Goal: Task Accomplishment & Management: Use online tool/utility

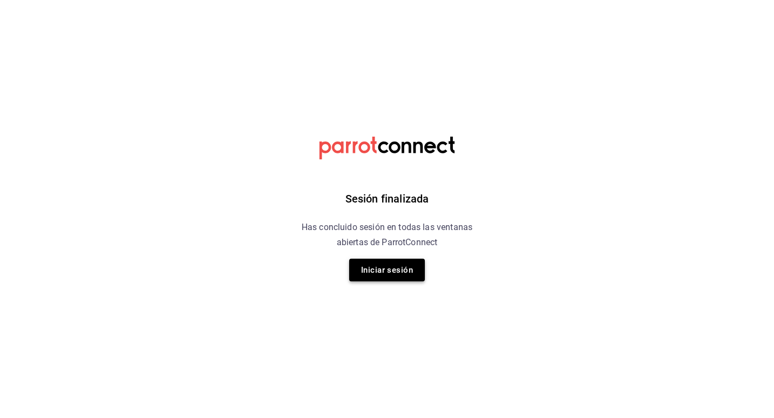
click at [375, 277] on button "Iniciar sesión" at bounding box center [387, 270] width 76 height 23
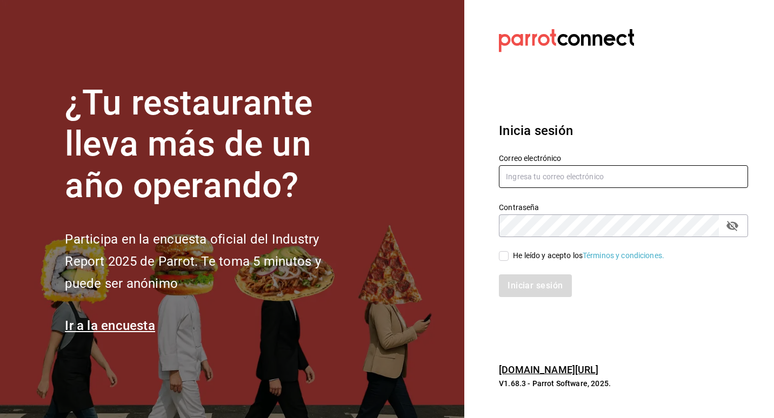
click at [554, 172] on input "text" at bounding box center [623, 176] width 249 height 23
type input "[EMAIL_ADDRESS][DOMAIN_NAME]"
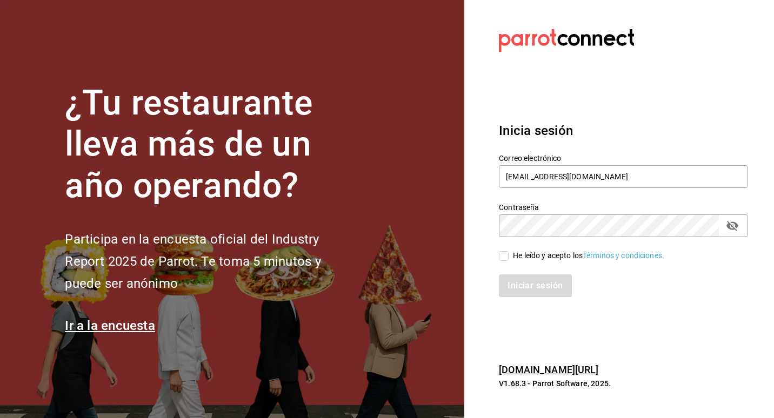
click at [537, 257] on div "He leído y acepto los Términos y condiciones." at bounding box center [588, 255] width 151 height 11
click at [508, 257] on input "He leído y acepto los Términos y condiciones." at bounding box center [504, 256] width 10 height 10
checkbox input "true"
click at [535, 278] on button "Iniciar sesión" at bounding box center [535, 285] width 73 height 23
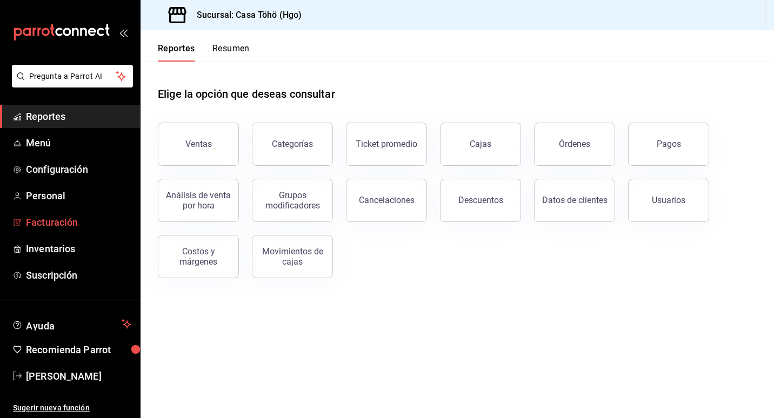
click at [59, 220] on span "Facturación" at bounding box center [78, 222] width 105 height 15
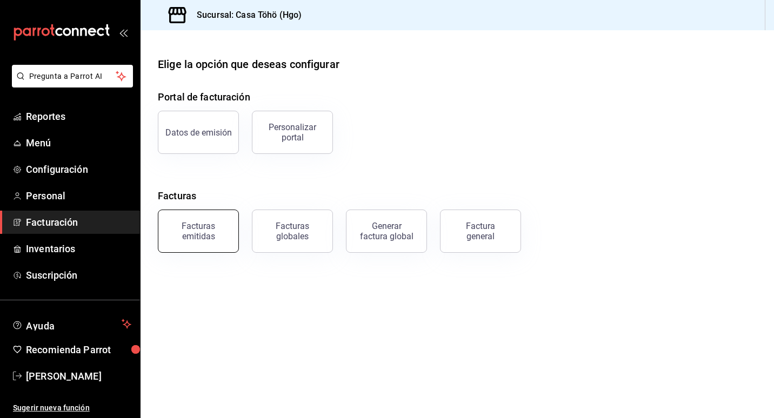
click at [191, 228] on div "Facturas emitidas" at bounding box center [198, 231] width 67 height 21
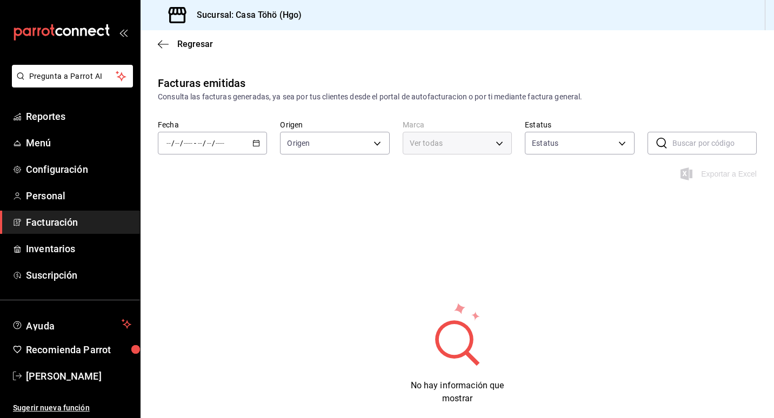
type input "ORDER_INVOICE,GENERAL_INVOICE"
type input "ACTIVE,PENDING_CANCELLATION,CANCELLED,PRE_CANCELLED"
type input "3863094e-80de-4485-9a79-27000a153f73"
click at [47, 223] on span "Facturación" at bounding box center [78, 222] width 105 height 15
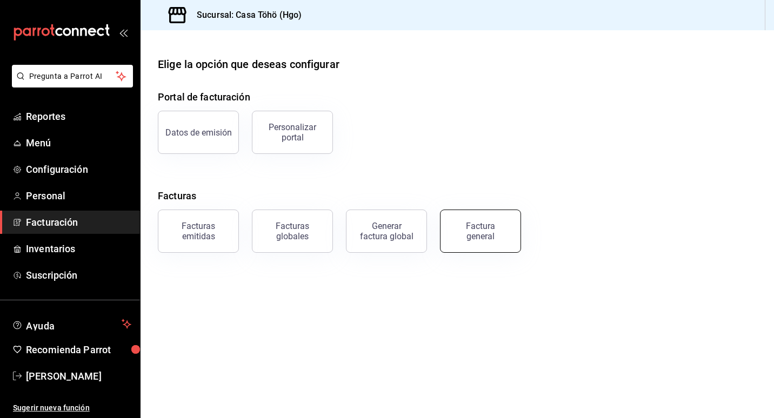
click at [485, 233] on div "Factura general" at bounding box center [480, 231] width 54 height 21
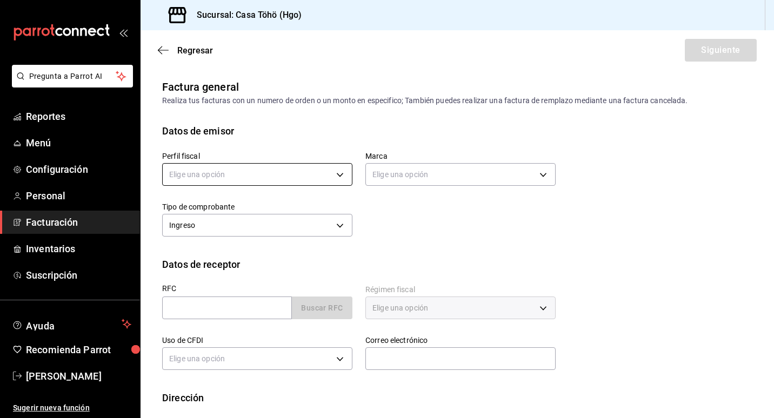
click at [263, 180] on body "Pregunta a Parrot AI Reportes Menú Configuración Personal Facturación Inventari…" at bounding box center [387, 209] width 774 height 418
click at [232, 225] on li "[PERSON_NAME]" at bounding box center [256, 229] width 186 height 20
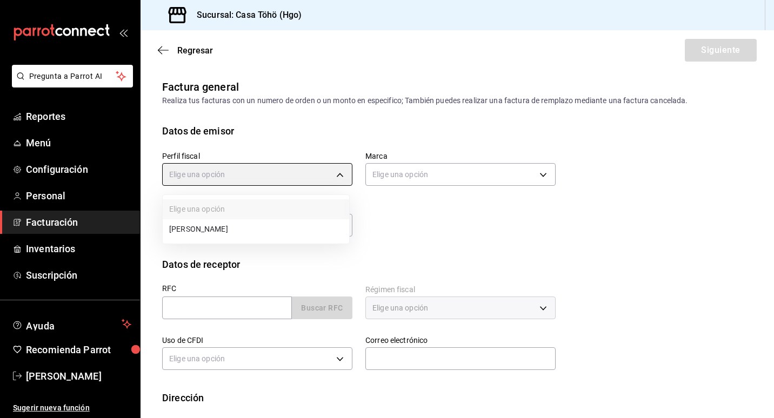
type input "3714fea9-f59b-4145-9474-cc315d4ea63f"
type input "3863094e-80de-4485-9a79-27000a153f73"
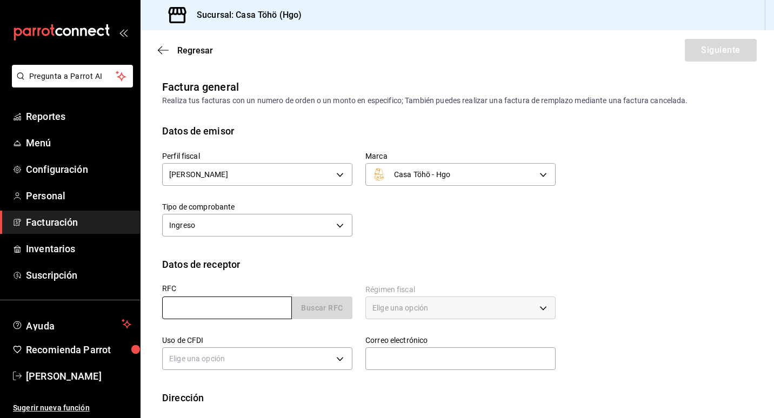
click at [235, 306] on input "text" at bounding box center [227, 308] width 130 height 23
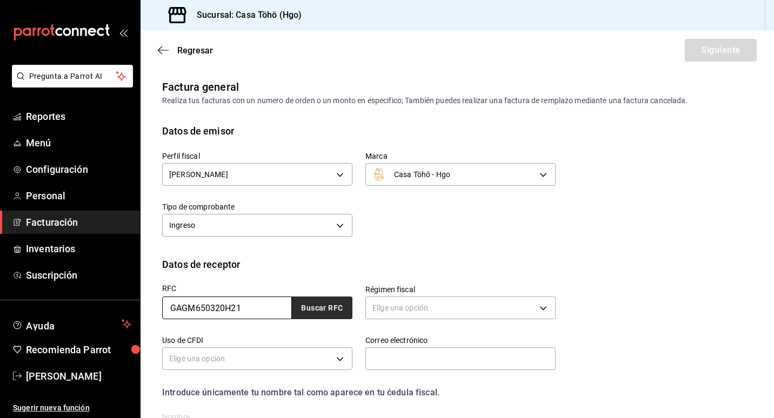
type input "GAGM650320H21"
click at [320, 305] on button "Buscar RFC" at bounding box center [322, 308] width 61 height 23
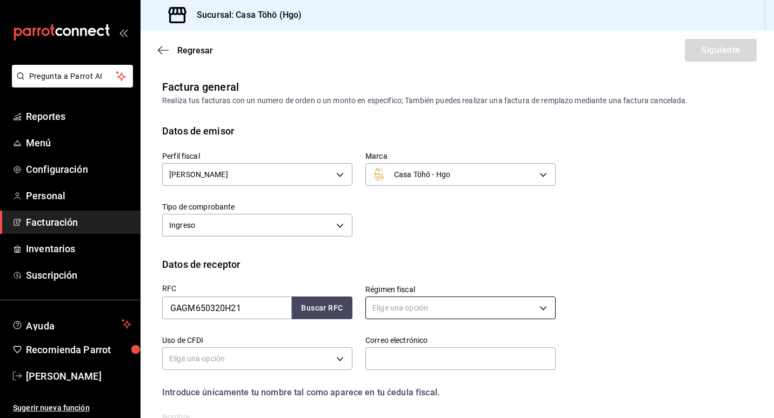
click at [492, 311] on body "Pregunta a Parrot AI Reportes Menú Configuración Personal Facturación Inventari…" at bounding box center [387, 209] width 774 height 418
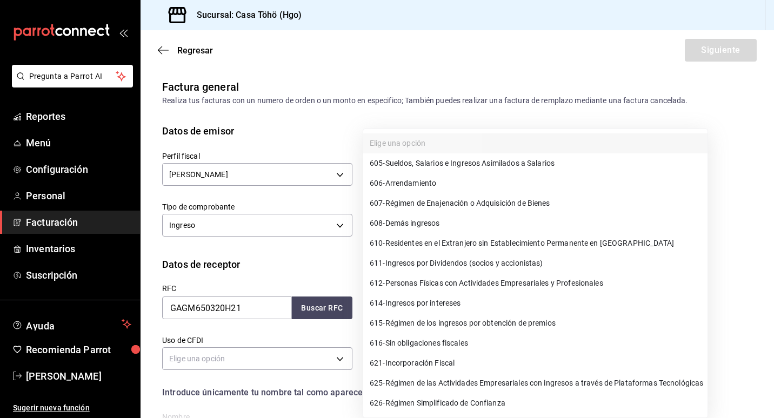
click at [498, 281] on span "612 - Personas Físicas con Actividades Empresariales y Profesionales" at bounding box center [485, 283] width 233 height 11
type input "612"
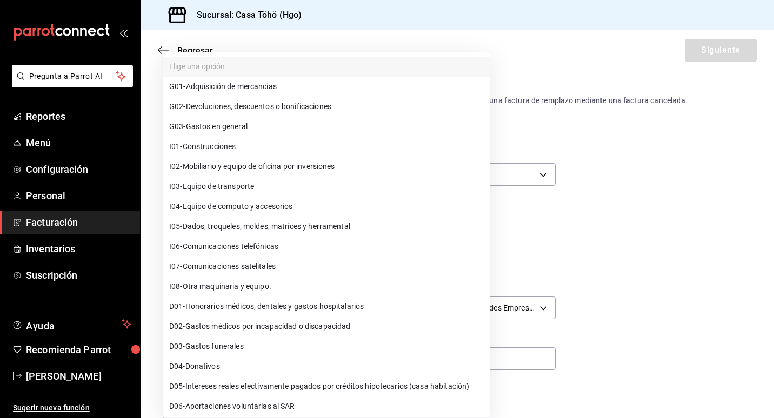
click at [285, 354] on body "Pregunta a Parrot AI Reportes Menú Configuración Personal Facturación Inventari…" at bounding box center [387, 209] width 774 height 418
click at [231, 129] on span "G03 - Gastos en general" at bounding box center [208, 126] width 78 height 11
type input "G03"
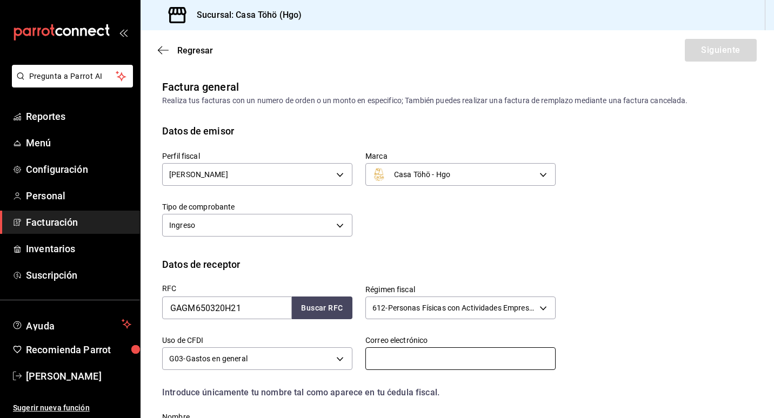
click at [440, 364] on input "text" at bounding box center [460, 358] width 190 height 23
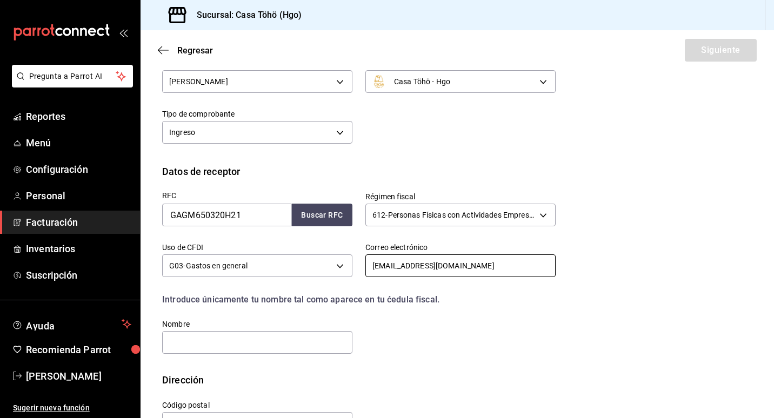
scroll to position [129, 0]
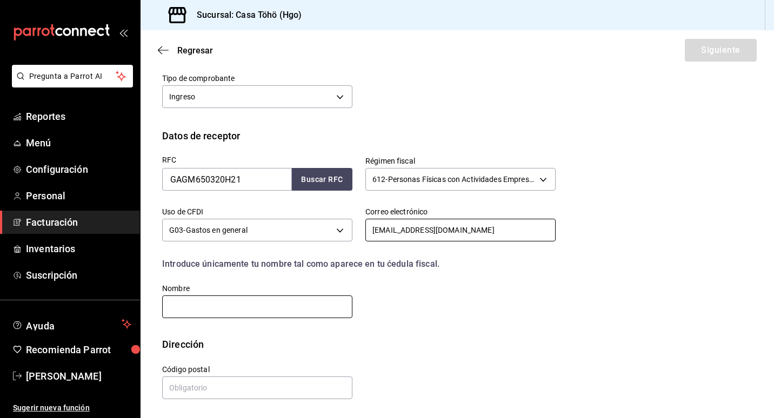
type input "[EMAIL_ADDRESS][DOMAIN_NAME]"
click at [261, 310] on input "text" at bounding box center [257, 306] width 190 height 23
type input "[PERSON_NAME]"
click at [202, 393] on input "text" at bounding box center [257, 388] width 190 height 23
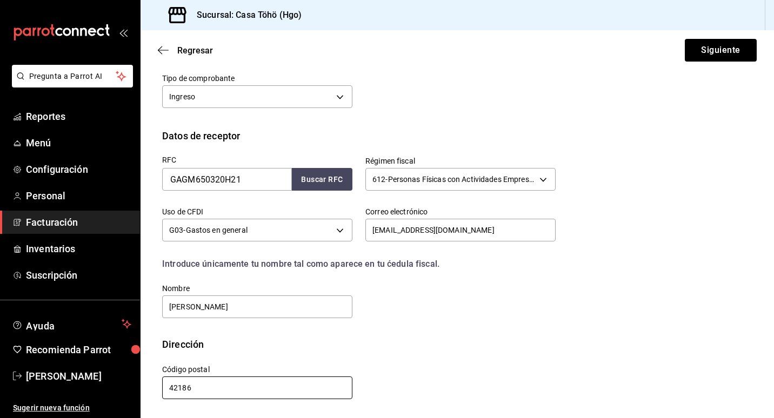
type input "42186"
click at [278, 353] on div "Código postal 42186" at bounding box center [250, 376] width 203 height 49
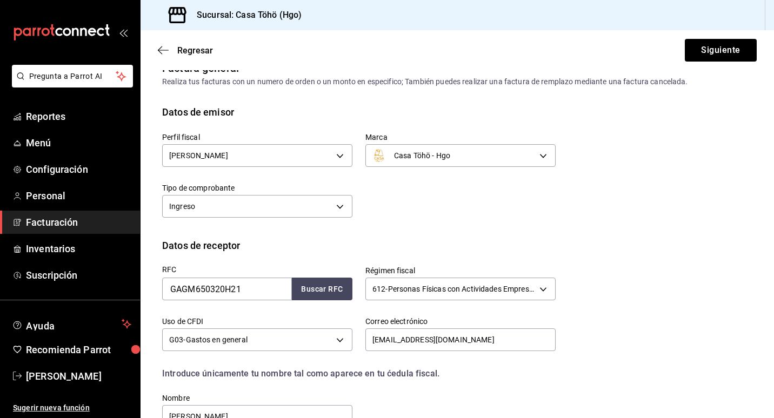
scroll to position [0, 0]
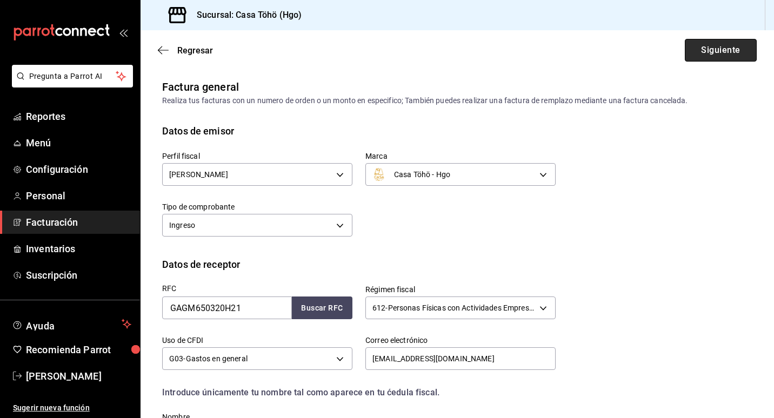
click at [726, 50] on button "Siguiente" at bounding box center [720, 50] width 72 height 23
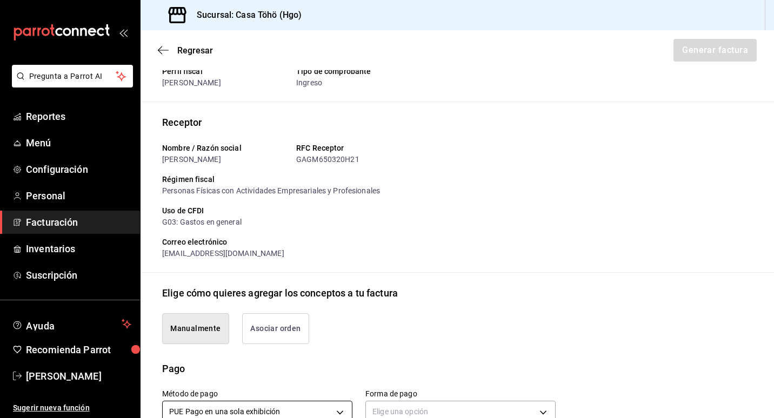
scroll to position [162, 0]
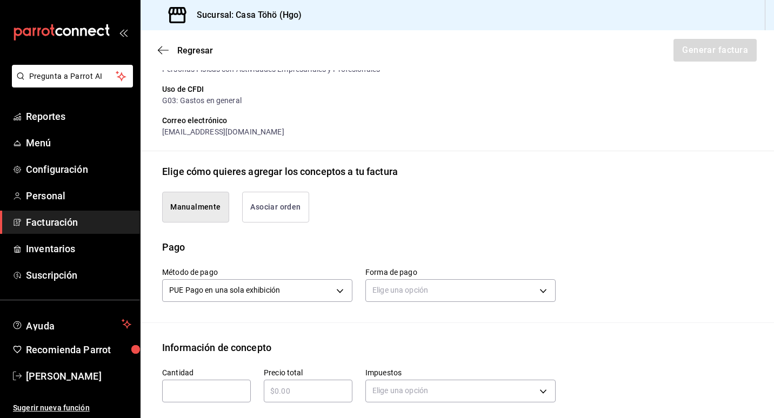
click at [286, 212] on button "Asociar orden" at bounding box center [275, 207] width 67 height 31
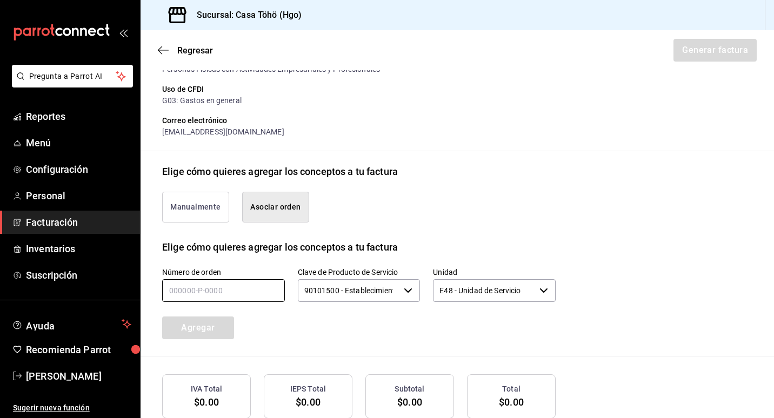
click at [187, 302] on input "text" at bounding box center [223, 290] width 123 height 23
type input "160825-p-0028"
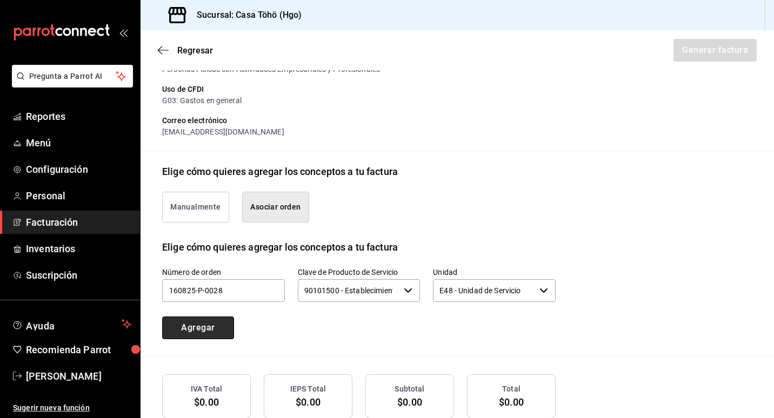
click at [187, 339] on button "Agregar" at bounding box center [198, 328] width 72 height 23
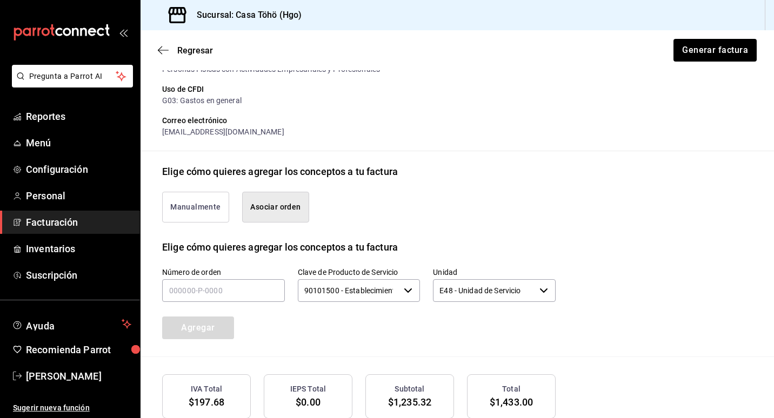
click at [387, 339] on div "Número de orden Clave de Producto de Servicio 90101500 - Establecimientos para …" at bounding box center [345, 290] width 419 height 98
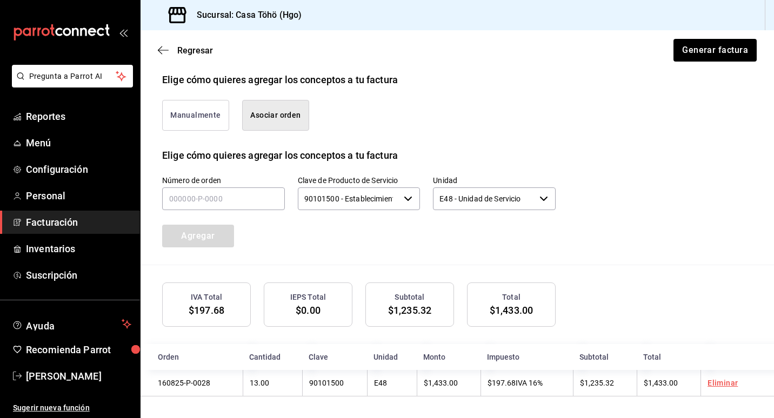
scroll to position [266, 0]
click at [691, 51] on button "Generar factura" at bounding box center [714, 50] width 84 height 23
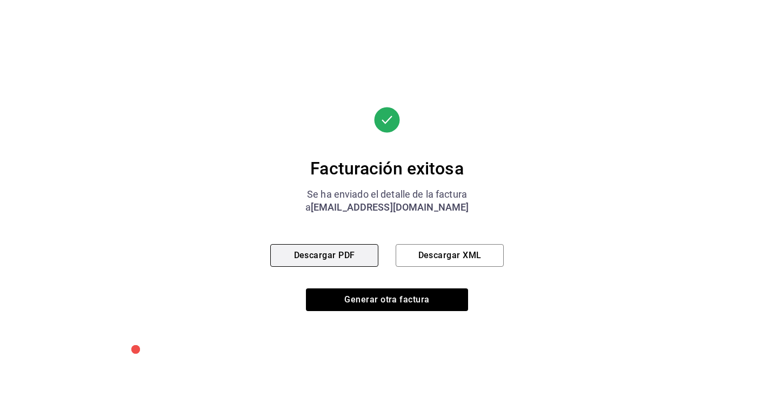
click at [344, 256] on button "Descargar PDF" at bounding box center [324, 255] width 108 height 23
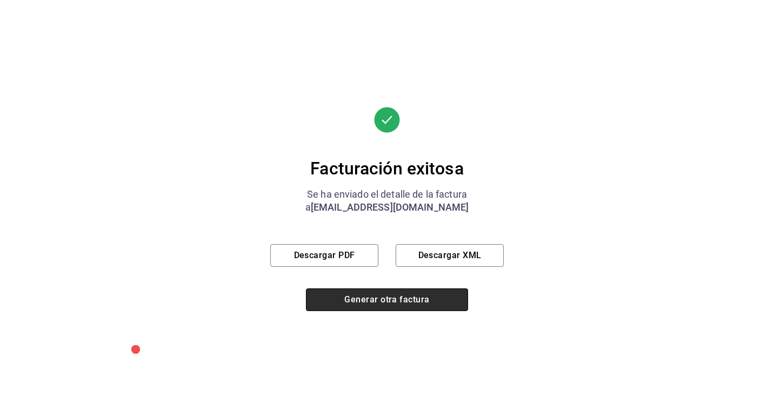
click at [375, 310] on button "Generar otra factura" at bounding box center [387, 299] width 162 height 23
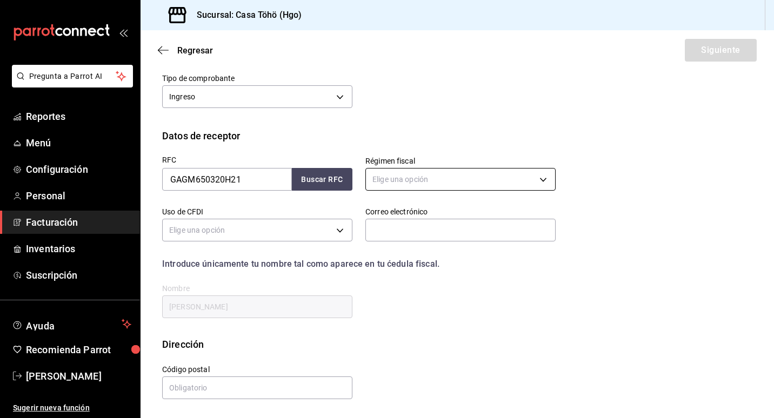
scroll to position [53, 0]
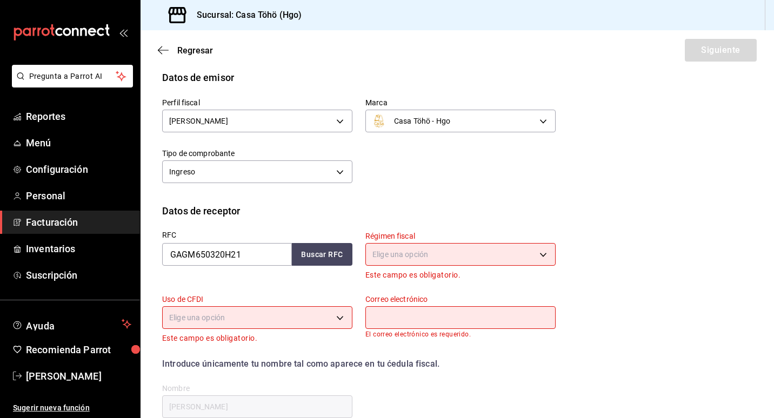
click at [392, 170] on div "Perfil fiscal [PERSON_NAME] 3714fea9-f59b-4145-9474-cc315d4ea63f Marca Casa Töh…" at bounding box center [352, 136] width 406 height 102
click at [456, 166] on div "Perfil fiscal [PERSON_NAME] 3714fea9-f59b-4145-9474-cc315d4ea63f Marca Casa Töh…" at bounding box center [352, 136] width 406 height 102
drag, startPoint x: 250, startPoint y: 252, endPoint x: 117, endPoint y: 252, distance: 132.9
click at [117, 252] on div "Pregunta a Parrot AI Reportes Menú Configuración Personal Facturación Inventari…" at bounding box center [387, 209] width 774 height 418
type input "HEPC710627BUA"
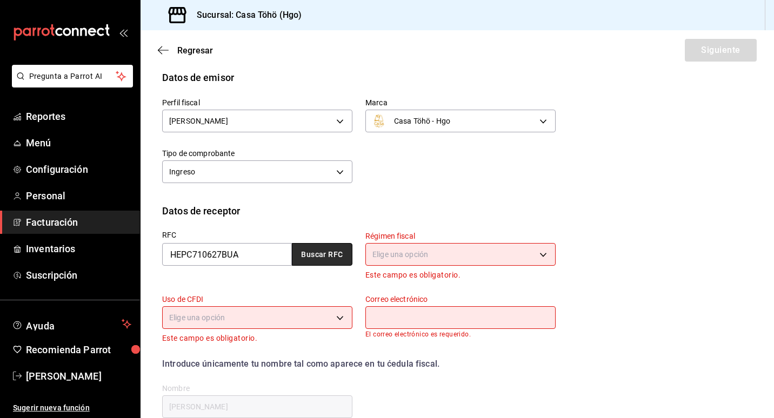
click at [313, 251] on button "Buscar RFC" at bounding box center [322, 254] width 61 height 23
click at [421, 254] on body "Pregunta a Parrot AI Reportes Menú Configuración Personal Facturación Inventari…" at bounding box center [387, 209] width 774 height 418
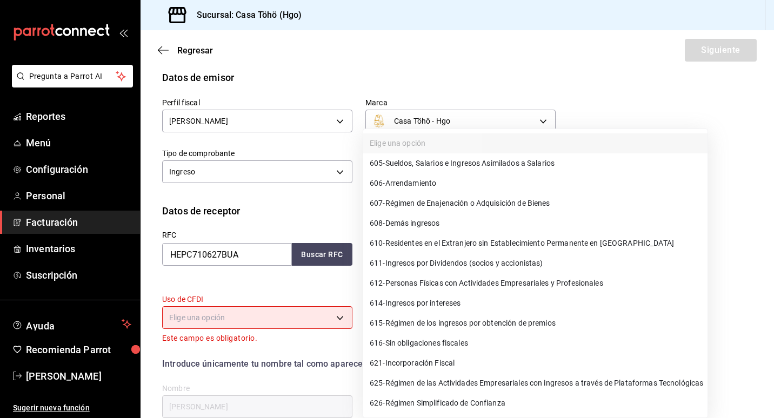
click at [456, 403] on span "626 - Régimen Simplificado de Confianza" at bounding box center [437, 403] width 136 height 11
type input "626"
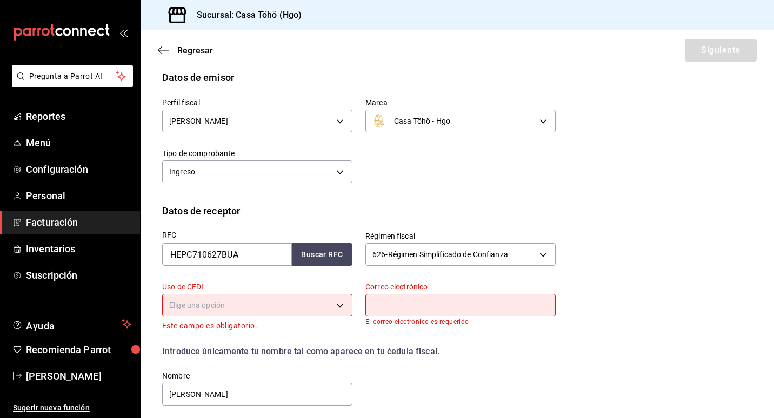
click at [275, 311] on body "Pregunta a Parrot AI Reportes Menú Configuración Personal Facturación Inventari…" at bounding box center [387, 209] width 774 height 418
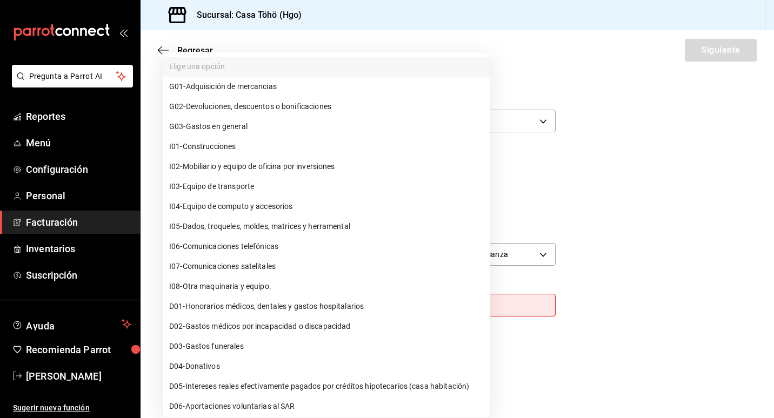
click at [236, 127] on span "G03 - Gastos en general" at bounding box center [208, 126] width 78 height 11
type input "G03"
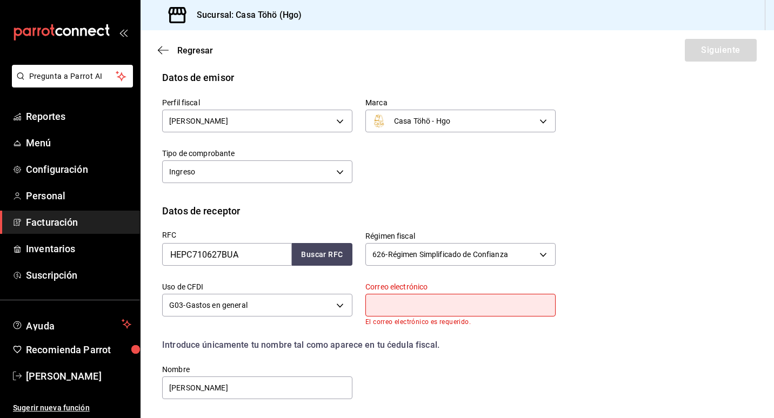
click at [404, 309] on input "text" at bounding box center [460, 305] width 190 height 23
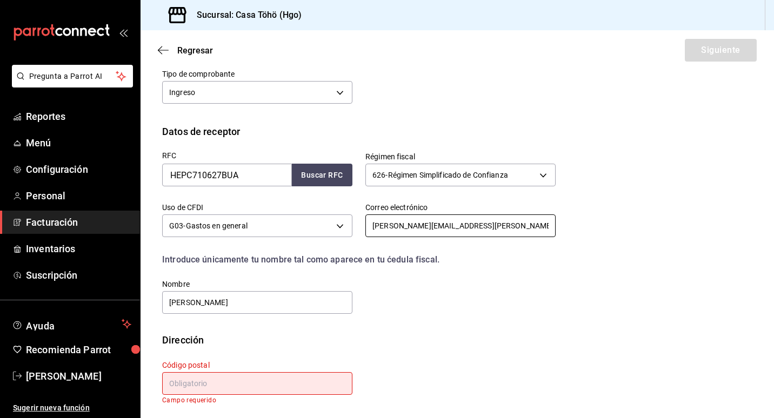
scroll to position [136, 0]
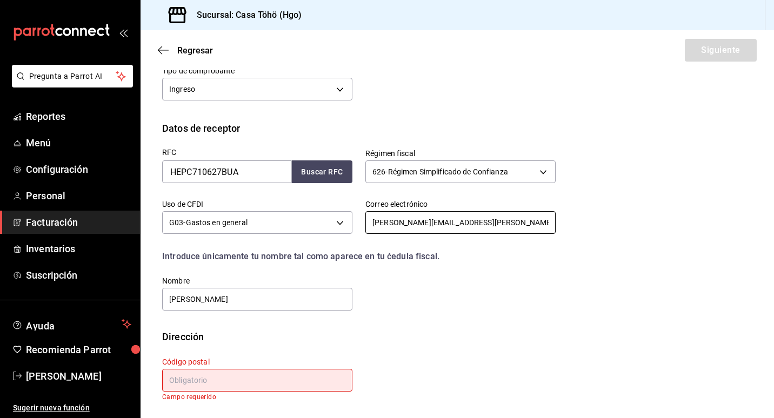
type input "[PERSON_NAME][EMAIL_ADDRESS][PERSON_NAME][PERSON_NAME][DOMAIN_NAME]"
click at [214, 380] on input "text" at bounding box center [257, 380] width 190 height 23
click at [179, 298] on input "[PERSON_NAME]" at bounding box center [257, 299] width 190 height 23
drag, startPoint x: 303, startPoint y: 300, endPoint x: 139, endPoint y: 303, distance: 164.2
click at [139, 303] on div "Pregunta a Parrot AI Reportes Menú Configuración Personal Facturación Inventari…" at bounding box center [387, 209] width 774 height 418
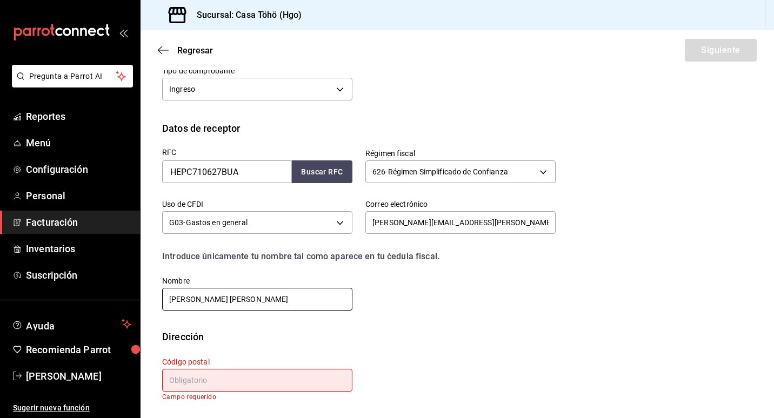
type input "[PERSON_NAME] [PERSON_NAME]"
click at [184, 377] on input "text" at bounding box center [257, 380] width 190 height 23
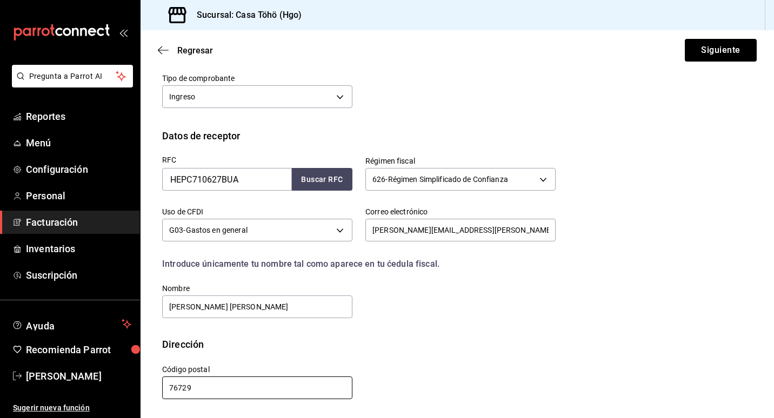
scroll to position [129, 0]
type input "76729"
click at [320, 355] on div "Código postal 76729" at bounding box center [250, 376] width 203 height 49
click at [715, 45] on button "Siguiente" at bounding box center [720, 50] width 72 height 23
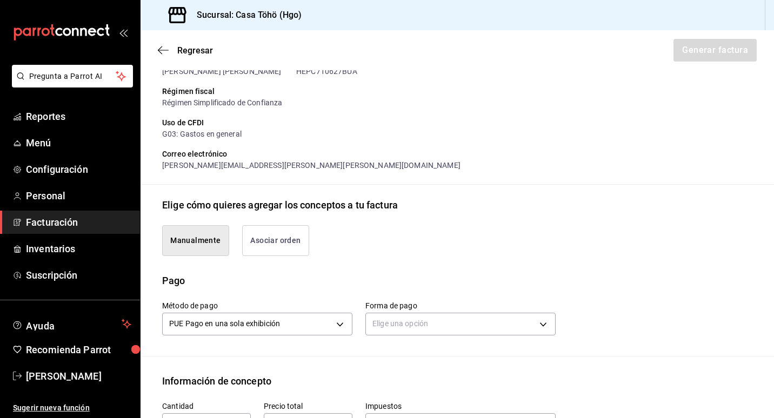
click at [287, 247] on button "Asociar orden" at bounding box center [275, 240] width 67 height 31
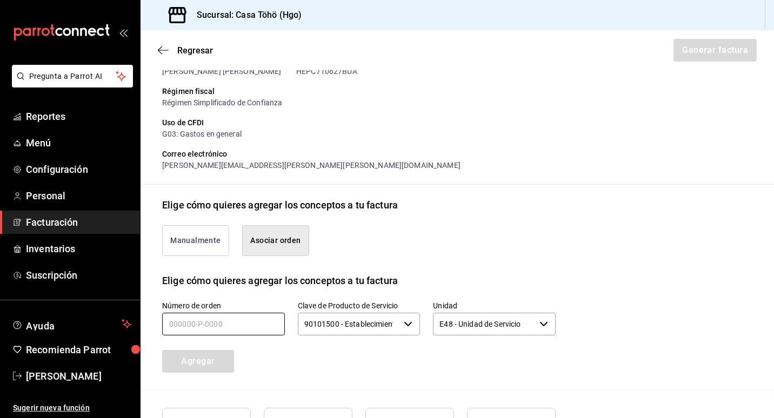
click at [167, 335] on input "text" at bounding box center [223, 324] width 123 height 23
click at [173, 335] on input "090825-p-____" at bounding box center [223, 324] width 123 height 23
click at [215, 332] on input "190825-p-____" at bounding box center [223, 324] width 123 height 23
click at [205, 335] on input "190825-p-____" at bounding box center [223, 324] width 123 height 23
type input "190825-p-0022"
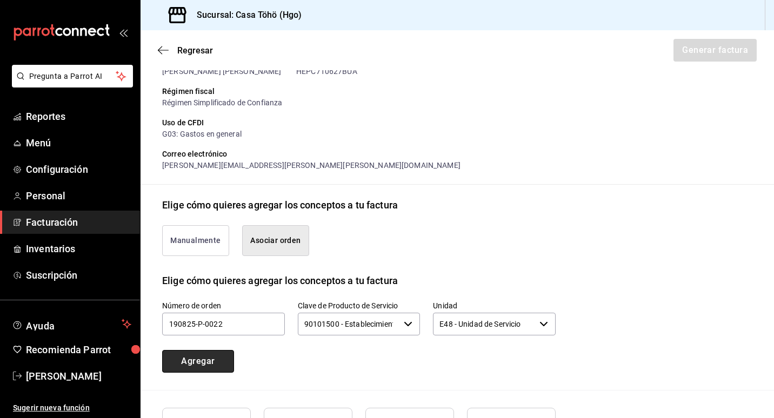
click at [226, 365] on button "Agregar" at bounding box center [198, 361] width 72 height 23
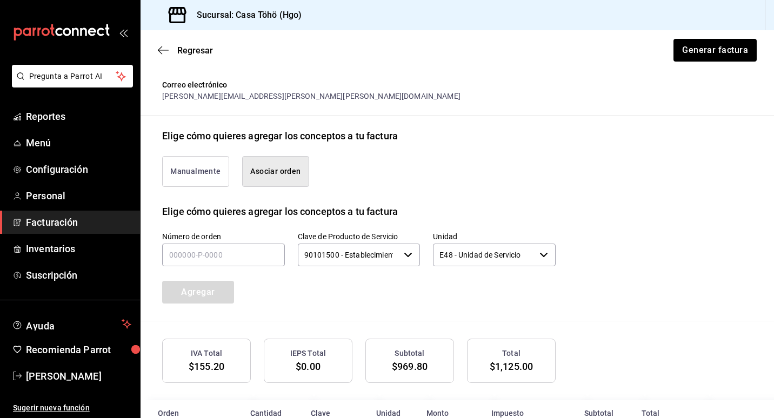
scroll to position [0, 0]
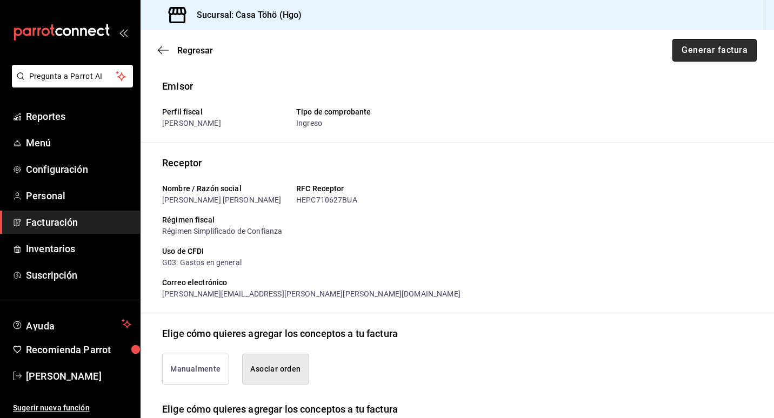
click at [713, 54] on button "Generar factura" at bounding box center [714, 50] width 84 height 23
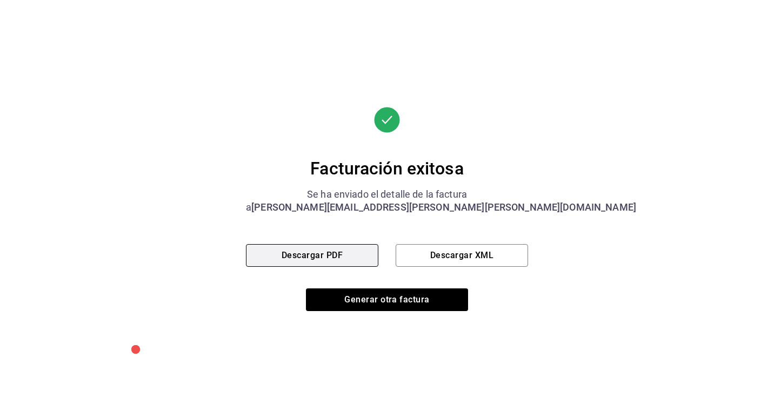
click at [331, 261] on button "Descargar PDF" at bounding box center [312, 255] width 132 height 23
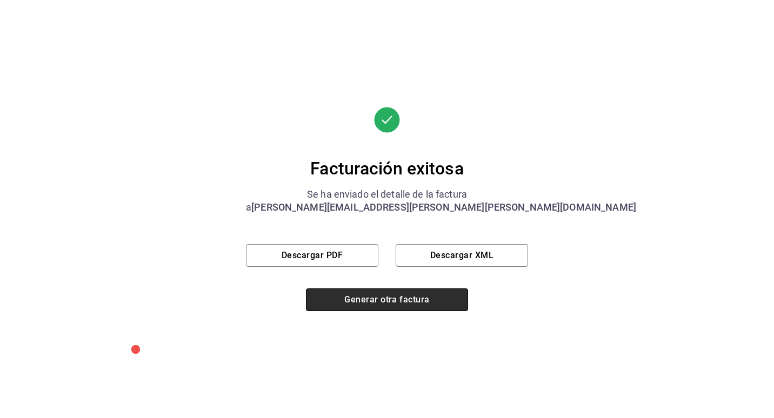
click at [382, 306] on button "Generar otra factura" at bounding box center [387, 299] width 162 height 23
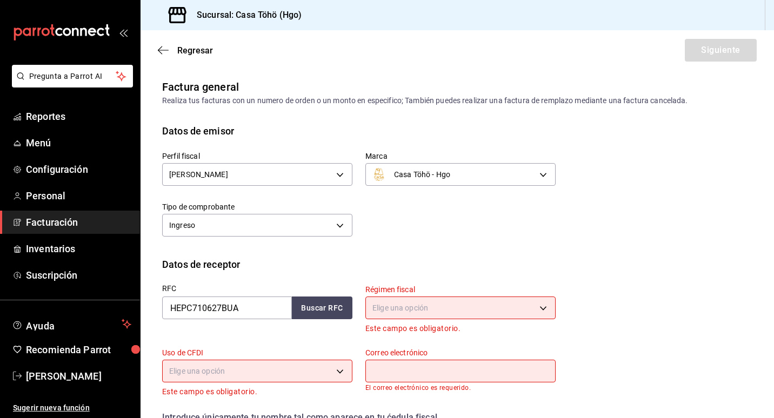
click at [305, 131] on div "Datos de emisor" at bounding box center [457, 131] width 590 height 15
